Goal: Use online tool/utility: Utilize a website feature to perform a specific function

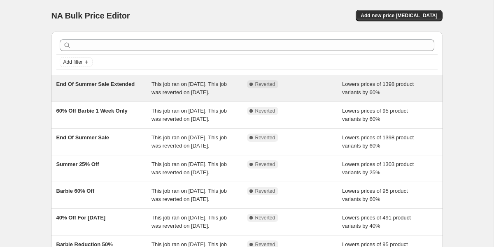
click at [84, 86] on span "End Of Summer Sale Extended" at bounding box center [95, 84] width 79 height 6
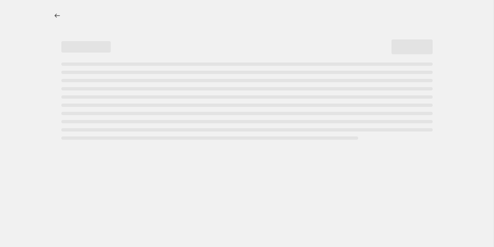
select select "percentage"
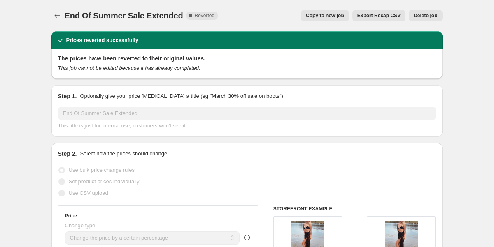
click at [308, 19] on span "Copy to new job" at bounding box center [325, 15] width 38 height 7
select select "percentage"
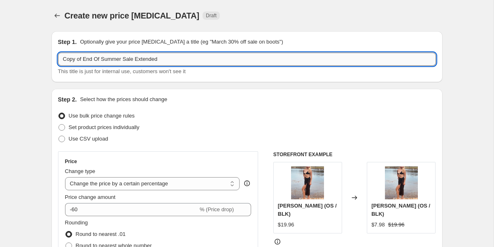
drag, startPoint x: 86, startPoint y: 59, endPoint x: 58, endPoint y: 60, distance: 28.4
click at [58, 60] on input "Copy of End Of Summer Sale Extended" at bounding box center [247, 59] width 378 height 13
click at [161, 63] on input "End Of Summer Sale Extended" at bounding box center [247, 59] width 378 height 13
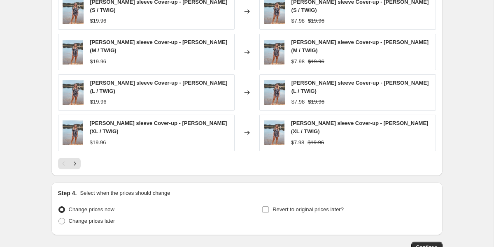
scroll to position [586, 0]
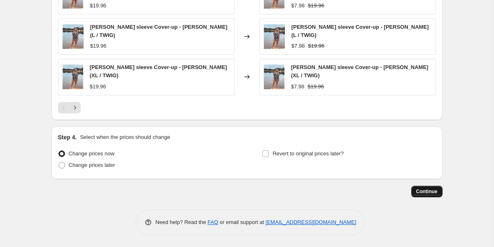
type input "End Of Summer Sale Extended V.2"
click at [433, 195] on button "Continue" at bounding box center [426, 192] width 31 height 12
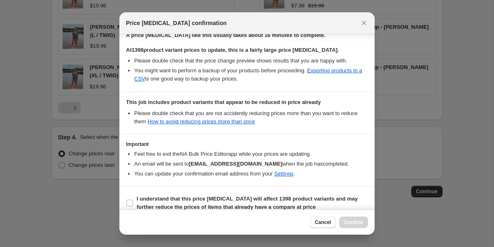
scroll to position [144, 0]
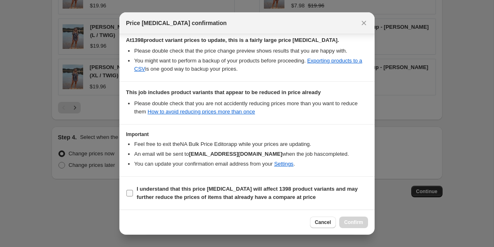
click at [131, 194] on input "I understand that this price [MEDICAL_DATA] will affect 1398 product variants a…" at bounding box center [129, 193] width 7 height 7
checkbox input "true"
click at [352, 220] on span "Confirm" at bounding box center [353, 222] width 19 height 7
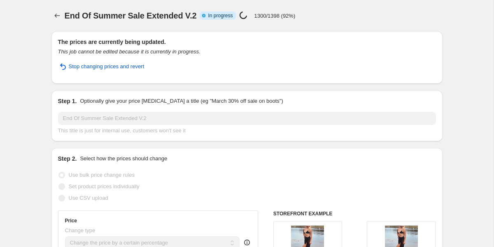
select select "percentage"
